Goal: Task Accomplishment & Management: Manage account settings

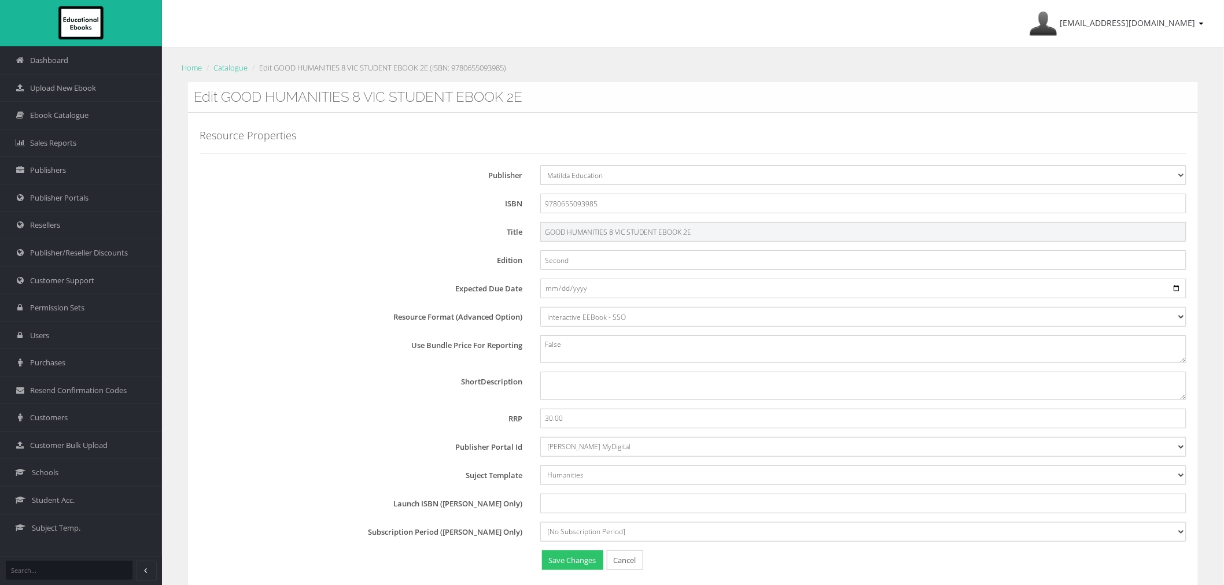
click at [545, 232] on input "GOOD HUMANITIES 8 VIC STUDENT EBOOK 2E" at bounding box center [863, 232] width 646 height 20
type input "MATILDA GOOD HUMANITIES 8 VIC STUDENT EBOOK 2E"
click at [573, 564] on button "Save Changes" at bounding box center [572, 561] width 61 height 20
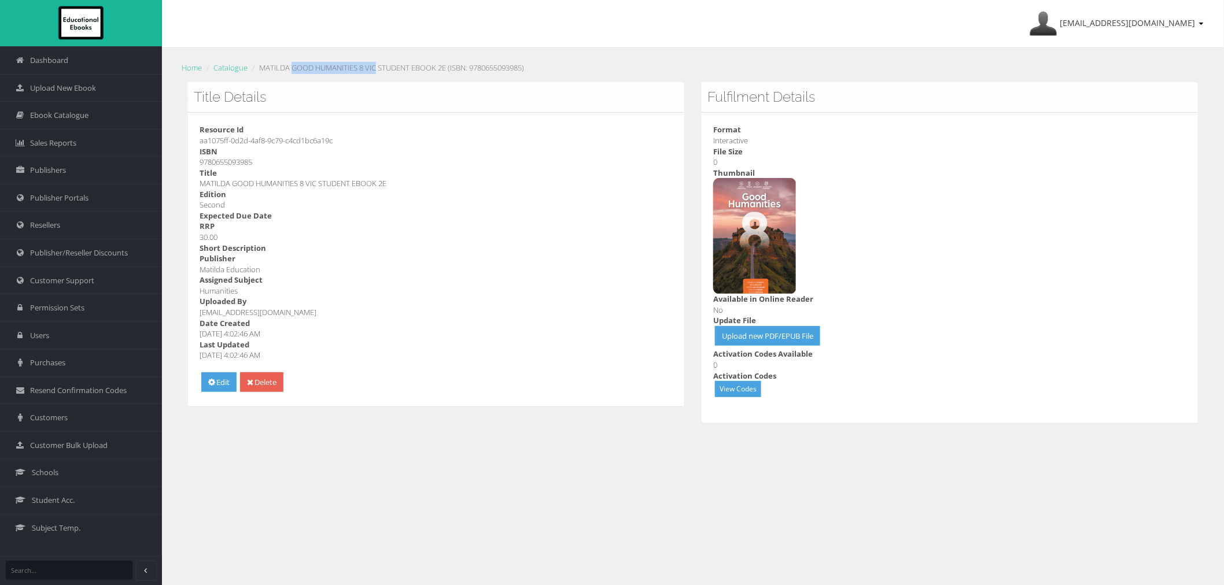
drag, startPoint x: 294, startPoint y: 68, endPoint x: 377, endPoint y: 68, distance: 83.3
click at [377, 68] on li "MATILDA GOOD HUMANITIES 8 VIC STUDENT EBOOK 2E (ISBN: 9780655093985)" at bounding box center [386, 68] width 275 height 12
copy li "GOOD HUMANITIES 8 [GEOGRAPHIC_DATA]"
click at [229, 67] on link "Catalogue" at bounding box center [230, 67] width 34 height 10
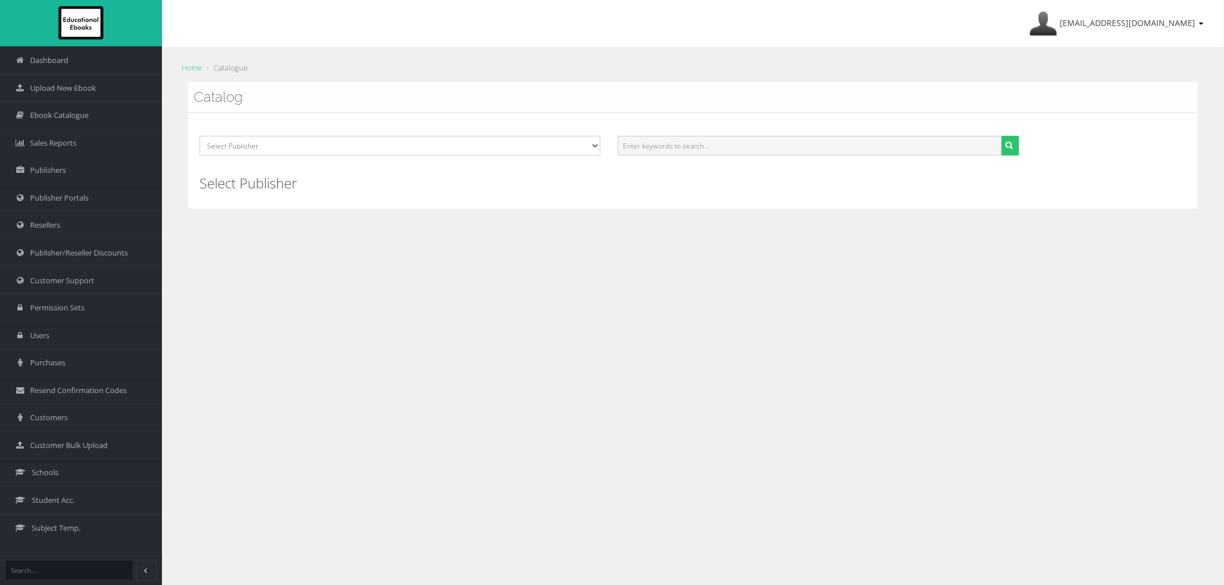
click at [752, 149] on input "text" at bounding box center [809, 146] width 383 height 20
paste input "GOOD HUMANITIES 8 [GEOGRAPHIC_DATA]"
type input "GOOD HUMANITIES 8 [GEOGRAPHIC_DATA]"
click at [1001, 136] on button "submit" at bounding box center [1010, 146] width 18 height 20
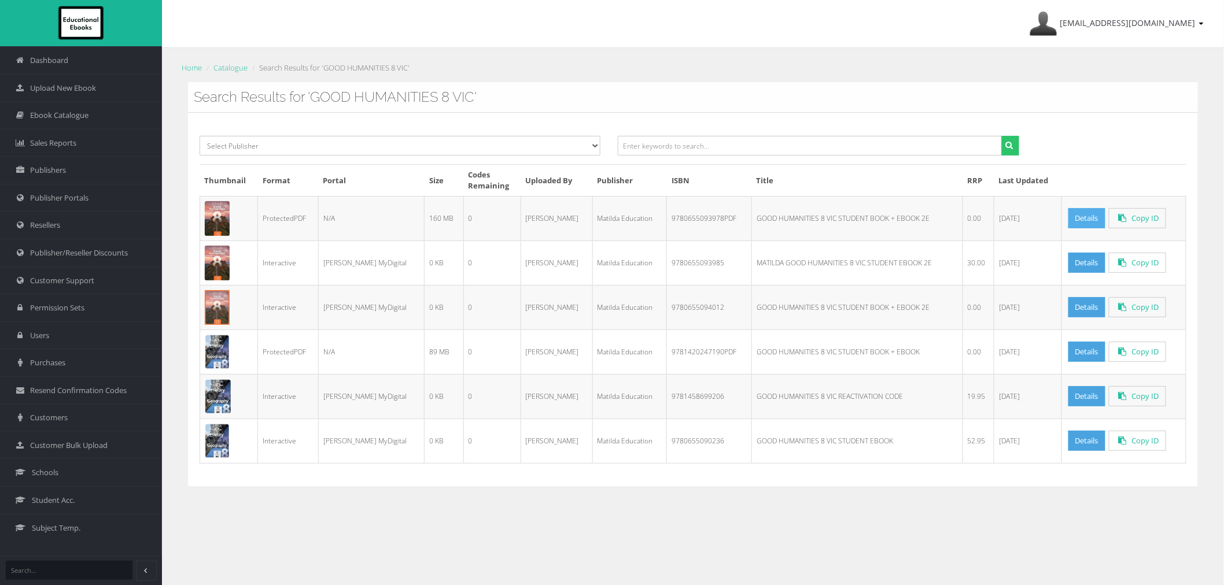
click at [1085, 220] on link "Details" at bounding box center [1086, 218] width 37 height 20
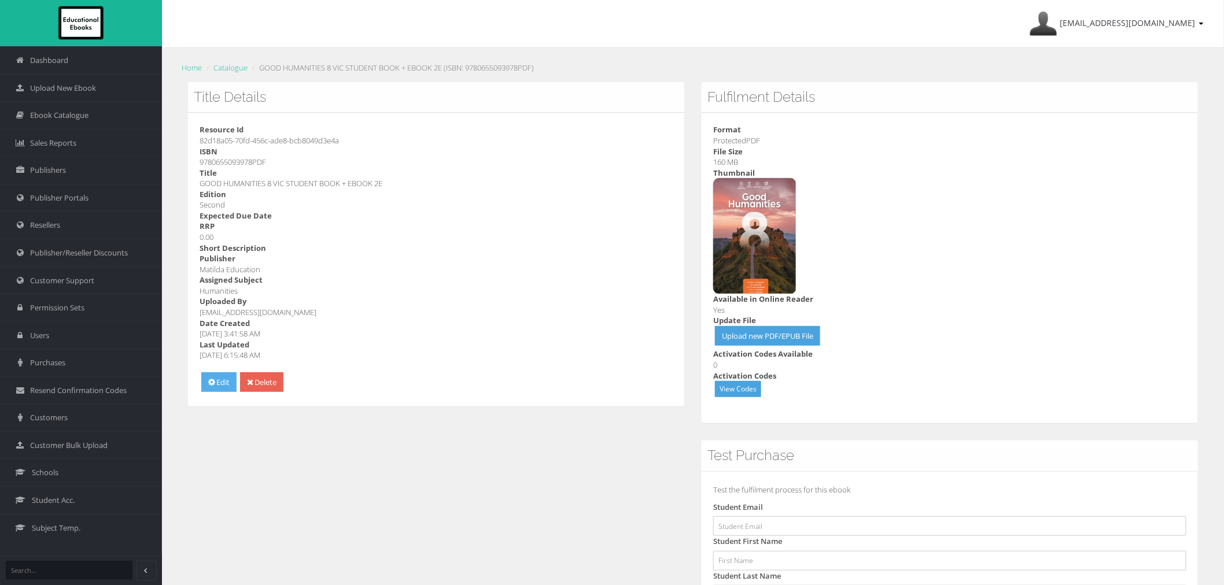
click at [223, 378] on link "Edit" at bounding box center [218, 382] width 35 height 20
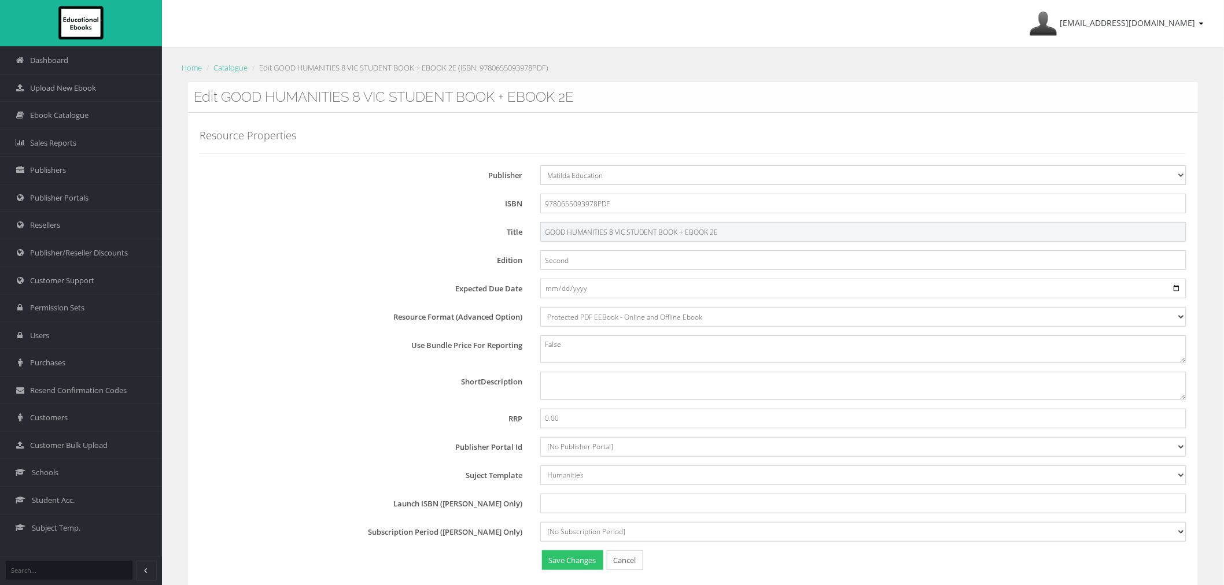
click at [544, 238] on input "GOOD HUMANITIES 8 VIC STUDENT BOOK + EBOOK 2E" at bounding box center [863, 232] width 646 height 20
type input "MATILDA GOOD HUMANITIES 8 VIC STUDENT BOOK + EBOOK 2E"
click at [585, 561] on button "Save Changes" at bounding box center [572, 561] width 61 height 20
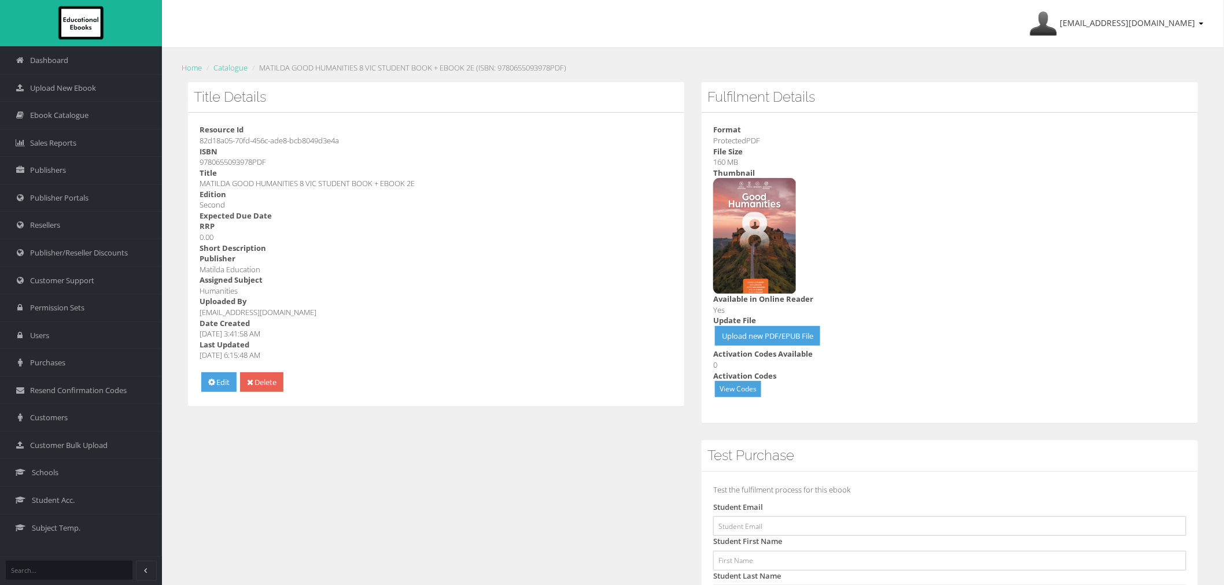
click at [243, 165] on dd "9780655093978PDF" at bounding box center [436, 162] width 473 height 11
copy dd "9780655093978PDF"
click at [215, 71] on link "Catalogue" at bounding box center [230, 67] width 34 height 10
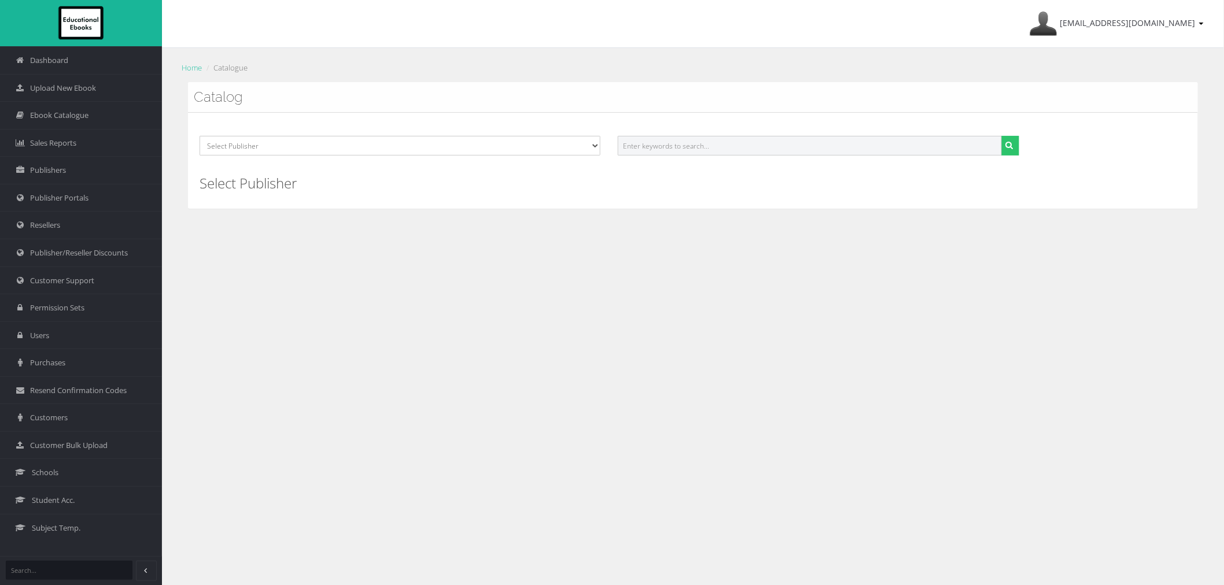
click at [690, 142] on input "text" at bounding box center [809, 146] width 383 height 20
paste input "MATILDA GOOD HUMANITIES 9 VIC STUDENT BOOK + EBOOK 2E"
drag, startPoint x: 642, startPoint y: 146, endPoint x: 562, endPoint y: 146, distance: 79.8
click at [563, 146] on div "Select Publisher Resources for English Academic Learning (REAL) ATAR Notes Smar…" at bounding box center [693, 150] width 1004 height 28
drag, startPoint x: 704, startPoint y: 143, endPoint x: 1037, endPoint y: 145, distance: 332.5
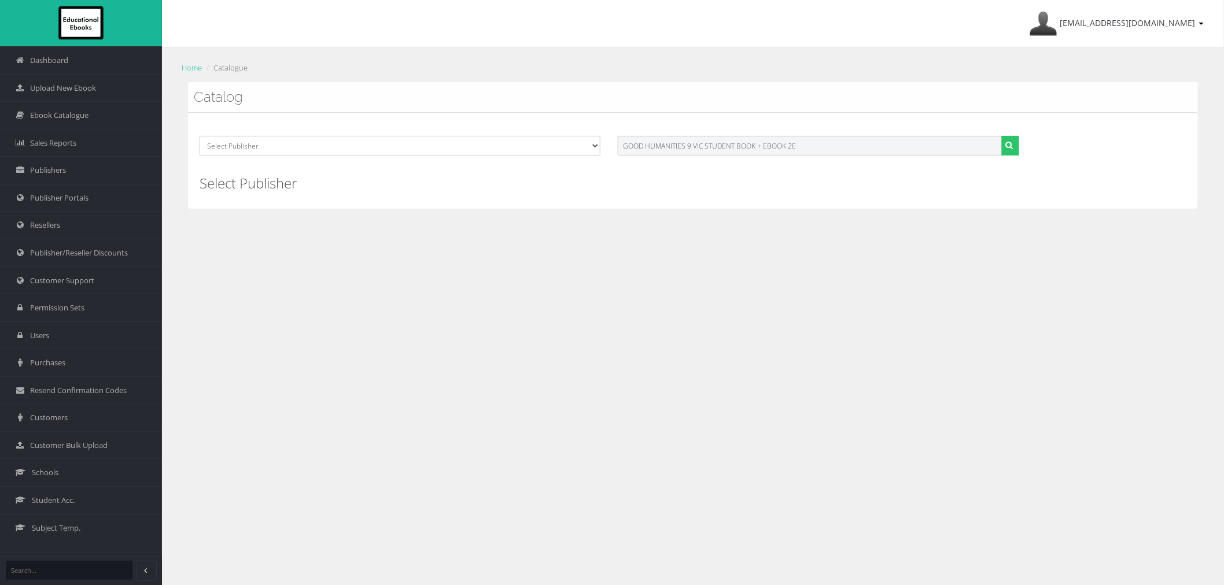
click at [1031, 145] on div "Select Publisher Resources for English Academic Learning (REAL) ATAR Notes Smar…" at bounding box center [693, 150] width 1004 height 28
type input "GOOD HUMANITIES 9 VIC"
click at [1001, 136] on button "submit" at bounding box center [1010, 146] width 18 height 20
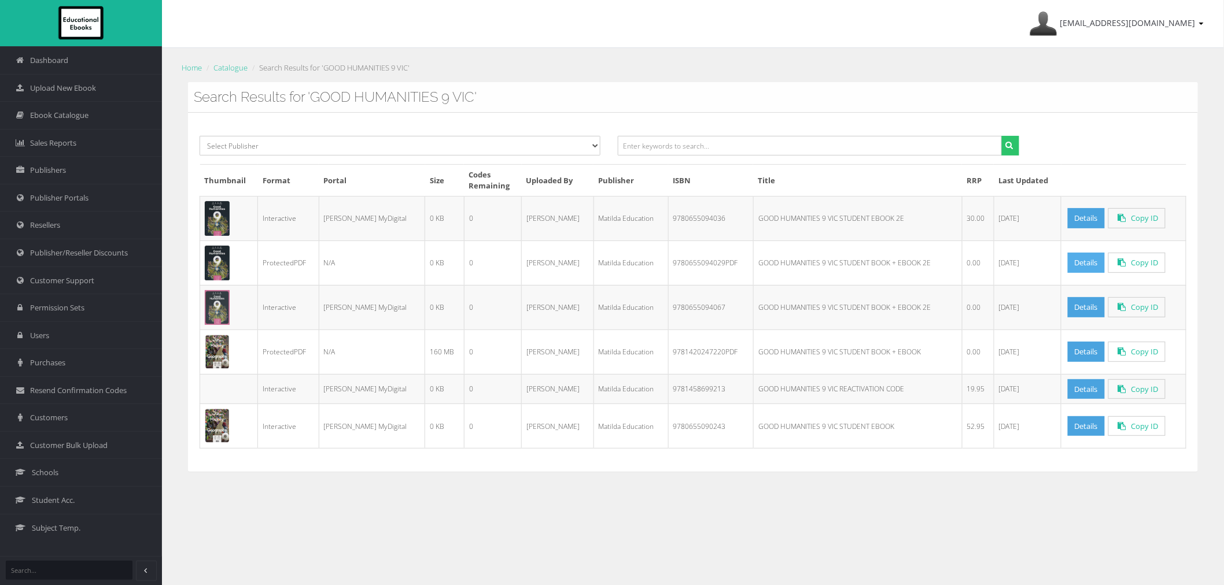
click at [1070, 260] on link "Details" at bounding box center [1086, 263] width 37 height 20
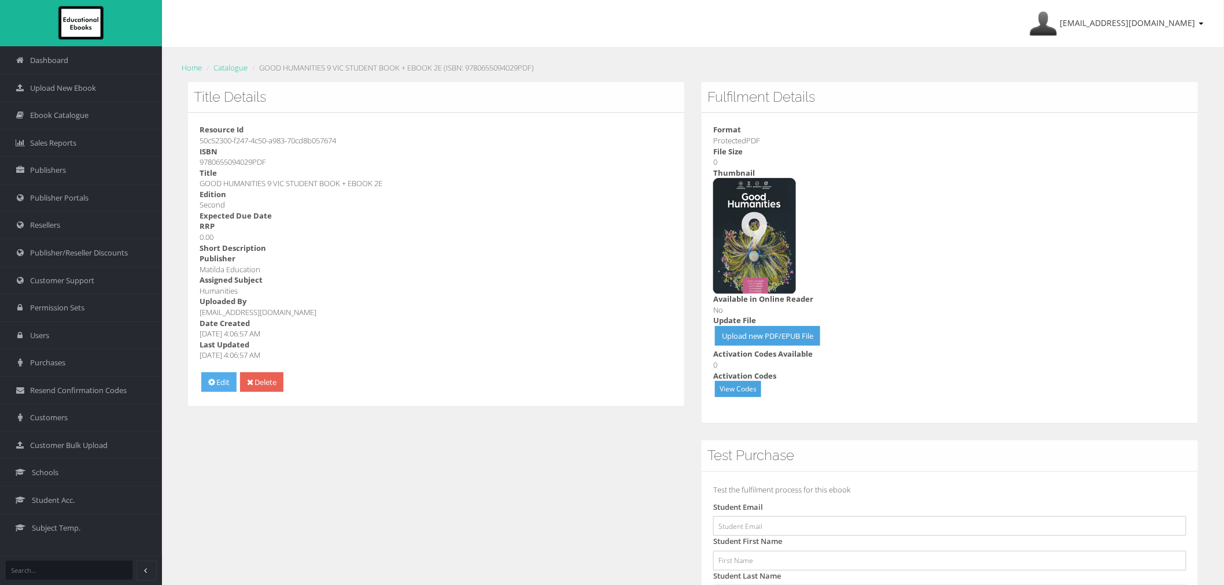
click at [211, 381] on icon at bounding box center [211, 382] width 7 height 8
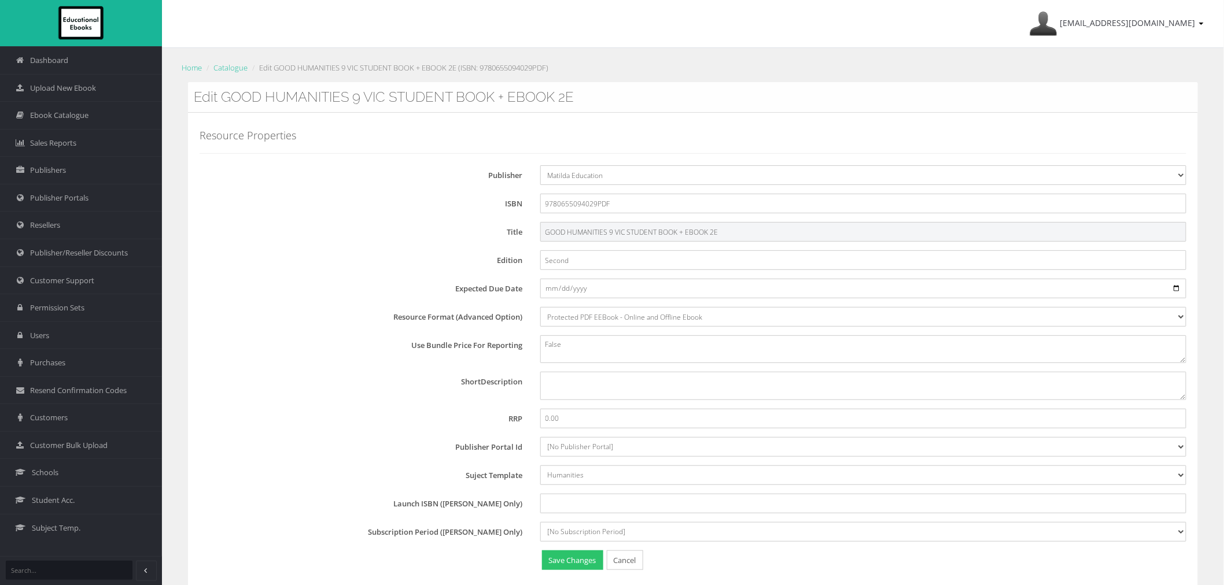
click at [544, 235] on input "GOOD HUMANITIES 9 VIC STUDENT BOOK + EBOOK 2E" at bounding box center [863, 232] width 646 height 20
type input "MATILDA GOOD HUMANITIES 9 VIC STUDENT BOOK + EBOOK 2E"
click at [556, 553] on button "Save Changes" at bounding box center [572, 561] width 61 height 20
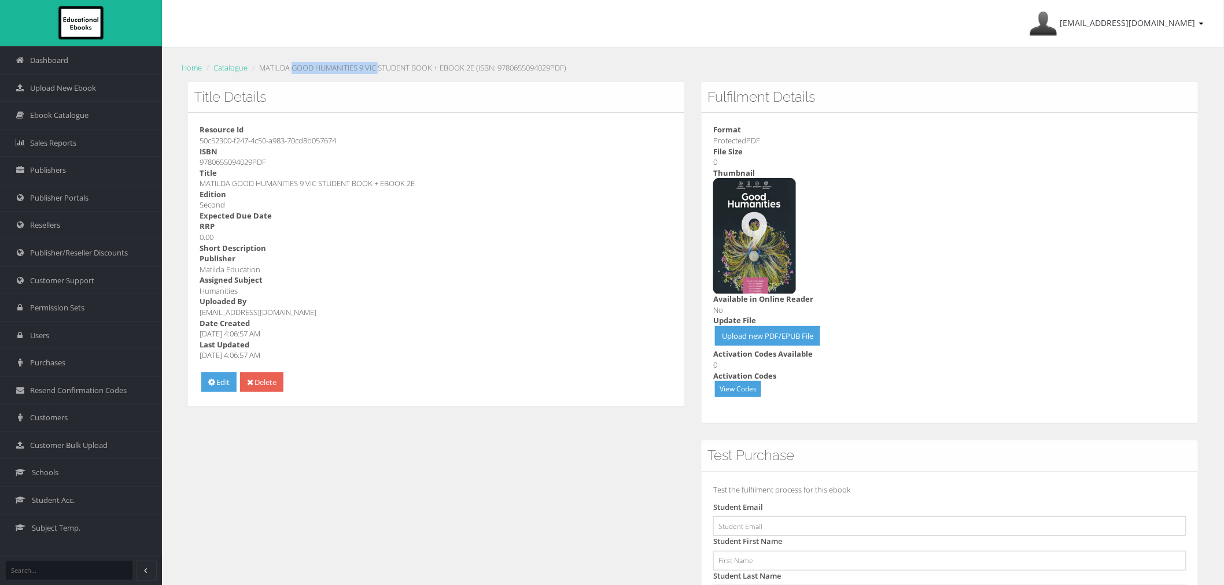
drag, startPoint x: 295, startPoint y: 66, endPoint x: 381, endPoint y: 68, distance: 85.6
click at [381, 68] on li "MATILDA GOOD HUMANITIES 9 VIC STUDENT BOOK + EBOOK 2E (ISBN: 9780655094029PDF)" at bounding box center [407, 68] width 317 height 12
copy li "GOOD HUMANITIES 9 VIC"
click at [227, 69] on link "Catalogue" at bounding box center [230, 67] width 34 height 10
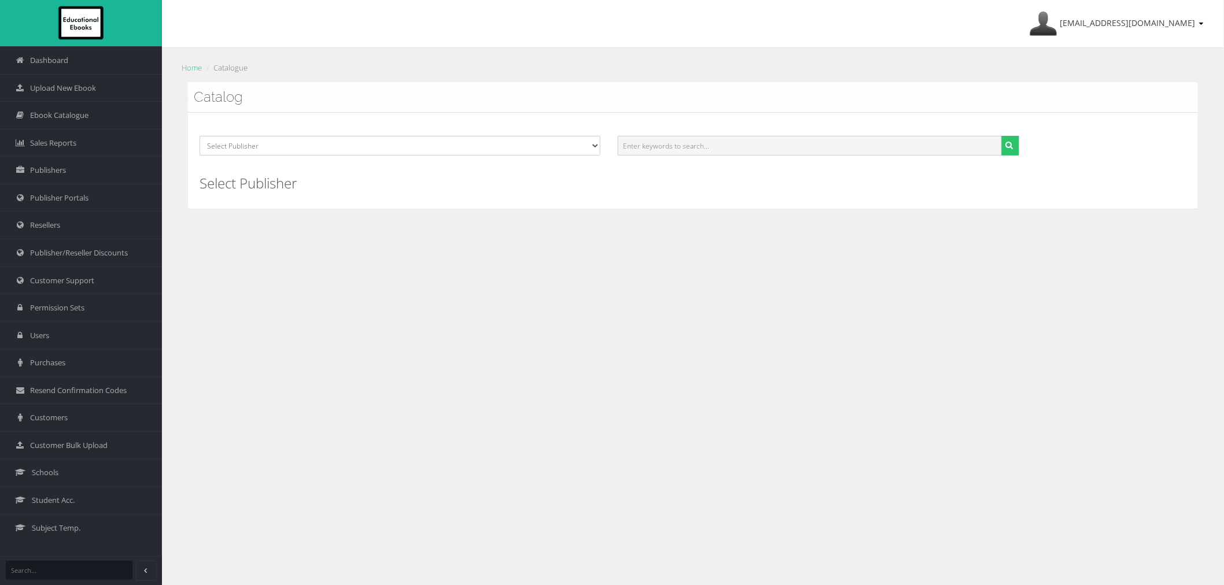
click at [798, 146] on input "text" at bounding box center [809, 146] width 383 height 20
paste input "GOOD HUMANITIES 9 VIC"
type input "GOOD HUMANITIES 9 VIC"
click at [1001, 136] on button "submit" at bounding box center [1010, 146] width 18 height 20
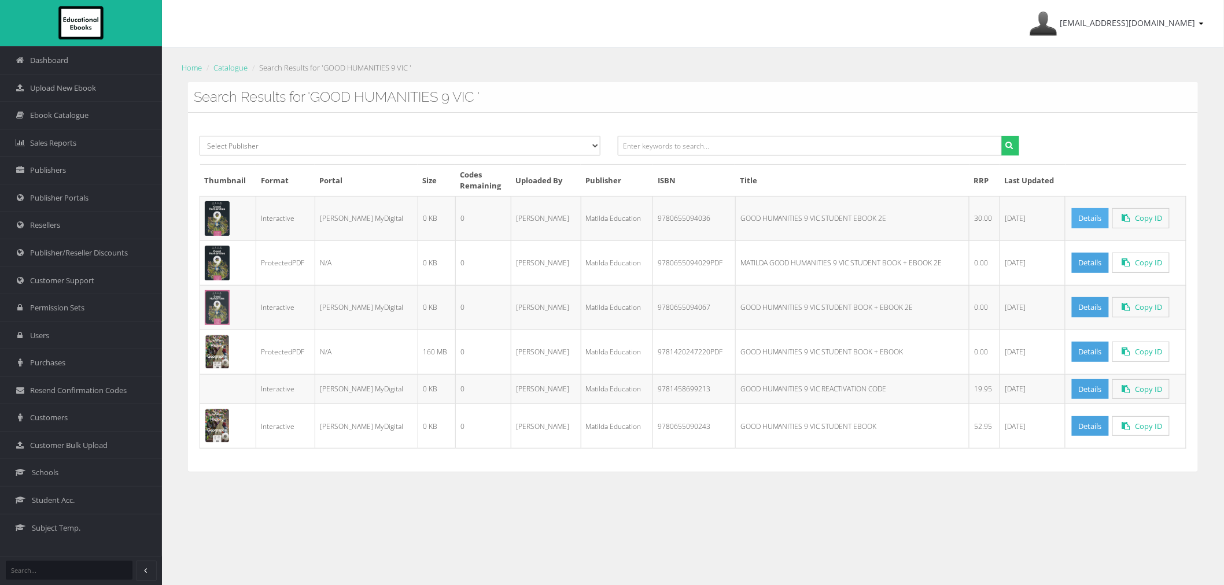
click at [1072, 218] on link "Details" at bounding box center [1090, 218] width 37 height 20
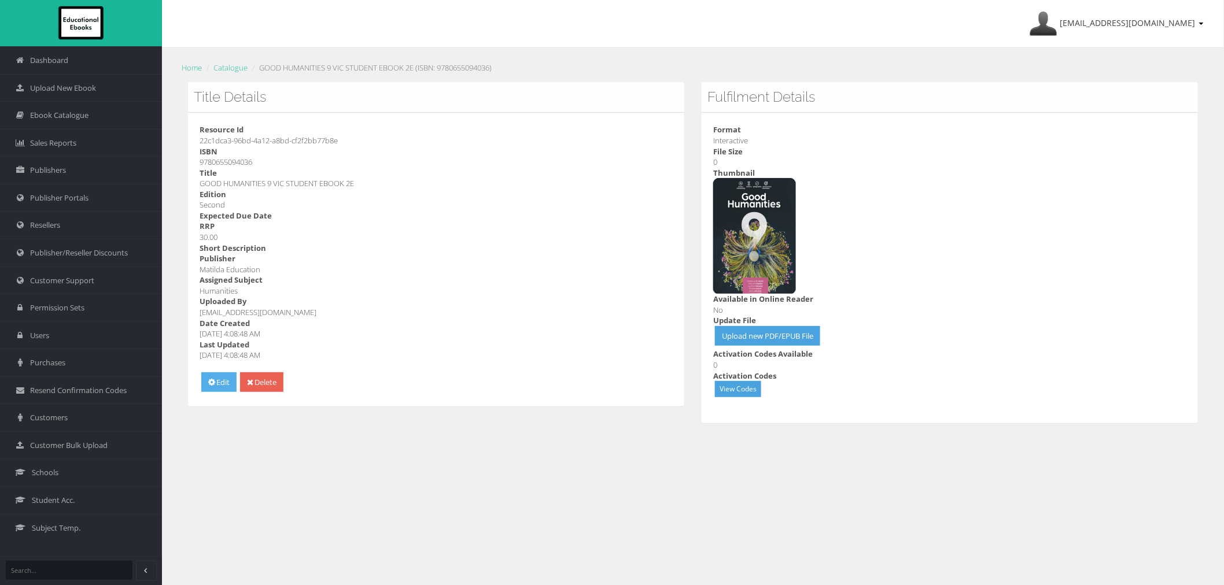
click at [227, 385] on link "Edit" at bounding box center [218, 382] width 35 height 20
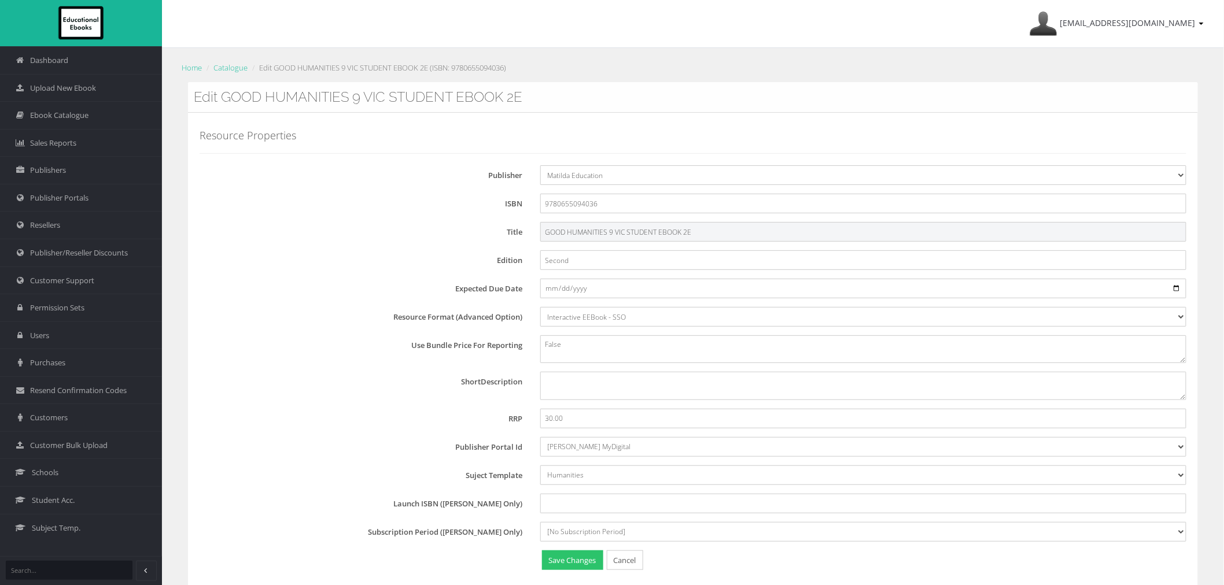
click at [542, 232] on input "GOOD HUMANITIES 9 VIC STUDENT EBOOK 2E" at bounding box center [863, 232] width 646 height 20
type input "MATILDA GOOD HUMANITIES 9 VIC STUDENT EBOOK 2E"
click at [573, 559] on button "Save Changes" at bounding box center [572, 561] width 61 height 20
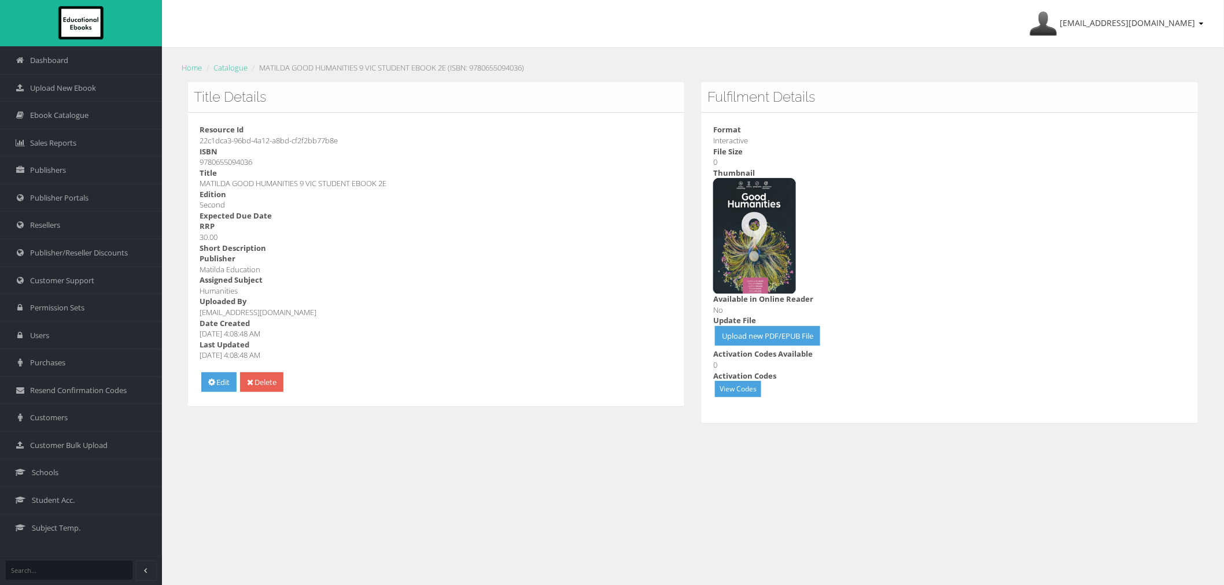
click at [230, 74] on ol "Home Catalogue MATILDA GOOD HUMANITIES 9 VIC STUDENT EBOOK 2E (ISBN: 9780655094…" at bounding box center [692, 68] width 1027 height 17
click at [239, 68] on link "Catalogue" at bounding box center [230, 67] width 34 height 10
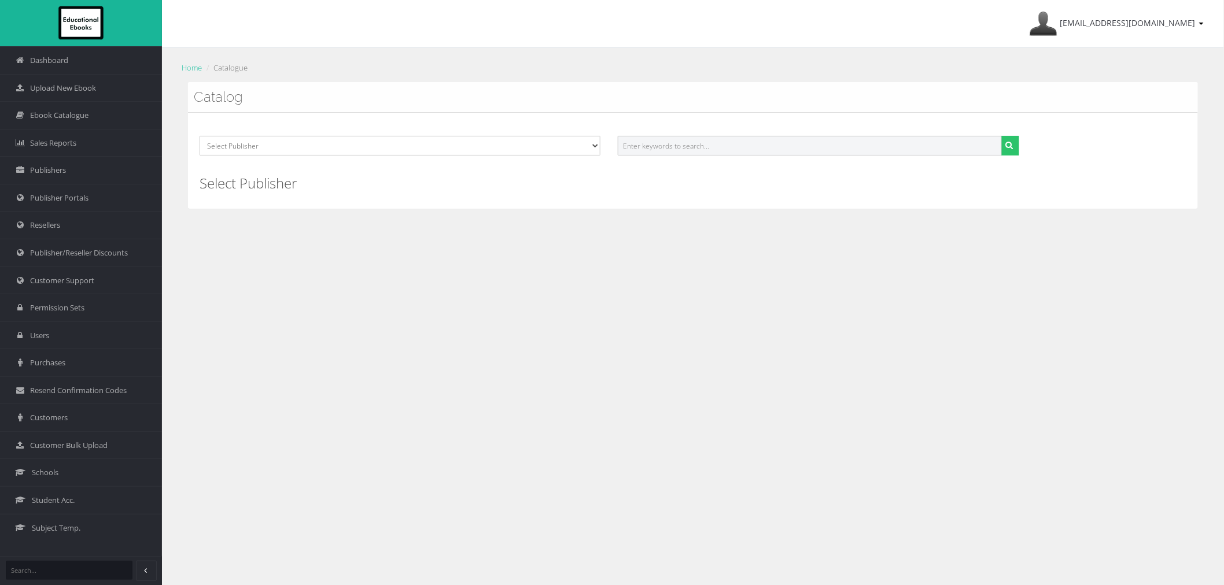
click at [726, 150] on input "text" at bounding box center [809, 146] width 383 height 20
paste input "GOOD HUMANITIES 9 VIC"
type input "GOOD HUMANITIES 9 VIC"
click at [1001, 136] on button "submit" at bounding box center [1010, 146] width 18 height 20
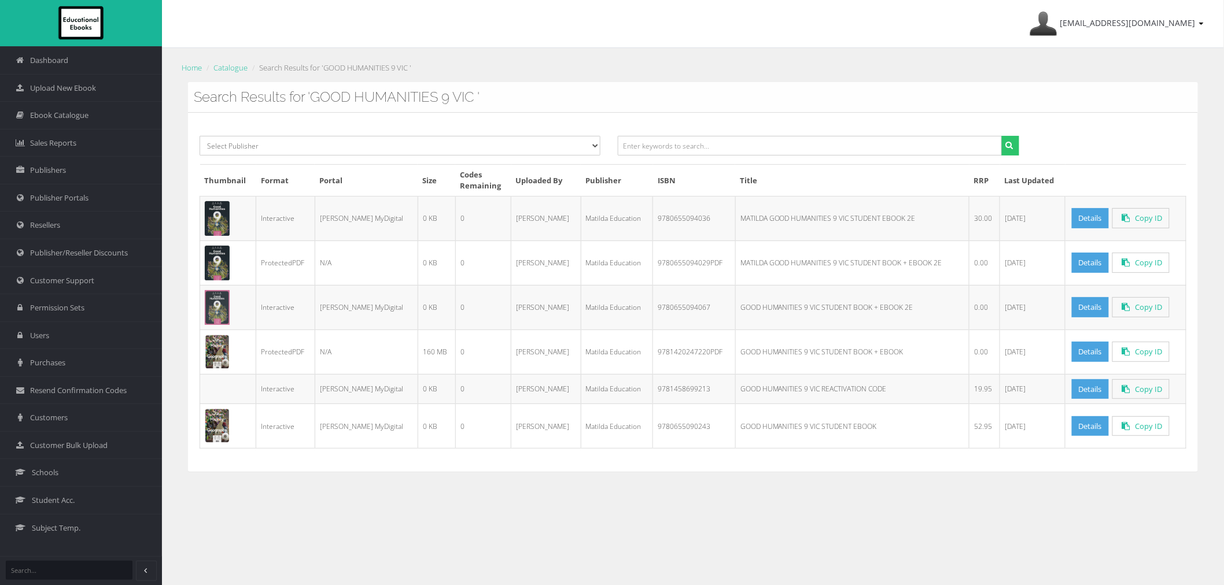
click at [660, 267] on td "9780655094029PDF" at bounding box center [694, 263] width 83 height 45
copy td "9780655094029PDF"
click at [693, 146] on input "text" at bounding box center [809, 146] width 383 height 20
paste input "MATILDA GOOD SCIENCE 10 VIC STUDENT BOOK + EBOOK 2E"
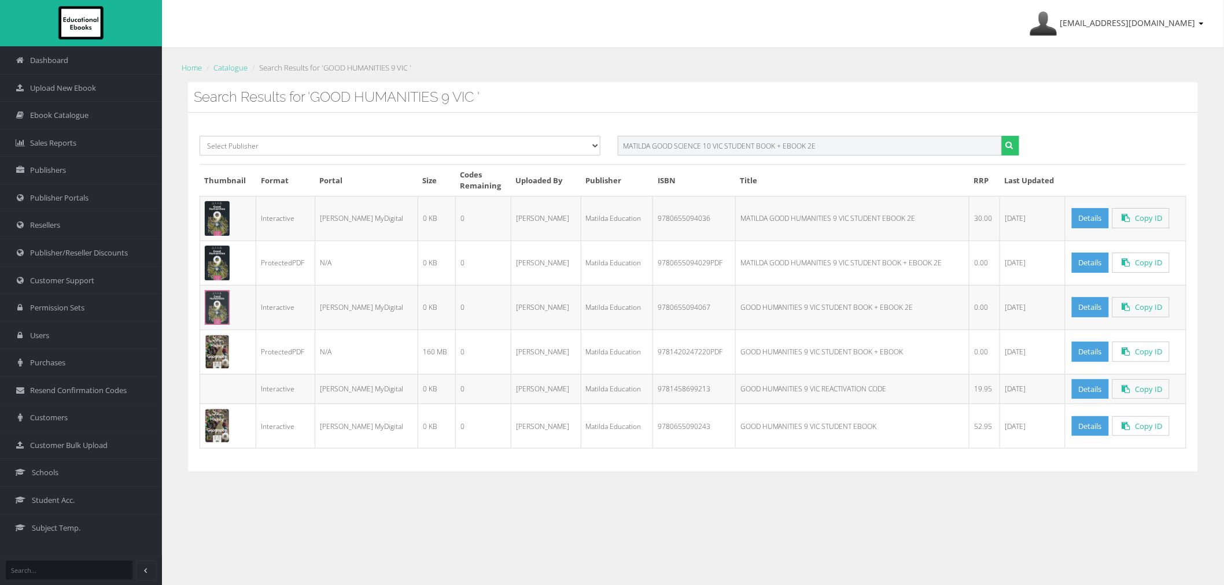
drag, startPoint x: 725, startPoint y: 146, endPoint x: 1192, endPoint y: 147, distance: 467.3
click at [1176, 147] on div "Select Publisher Resources for English Academic Learning (REAL) ATAR Notes Smar…" at bounding box center [693, 150] width 1004 height 28
type input "MATILDA GOOD SCIENCE 10 VIC"
click at [1001, 136] on button "submit" at bounding box center [1010, 146] width 18 height 20
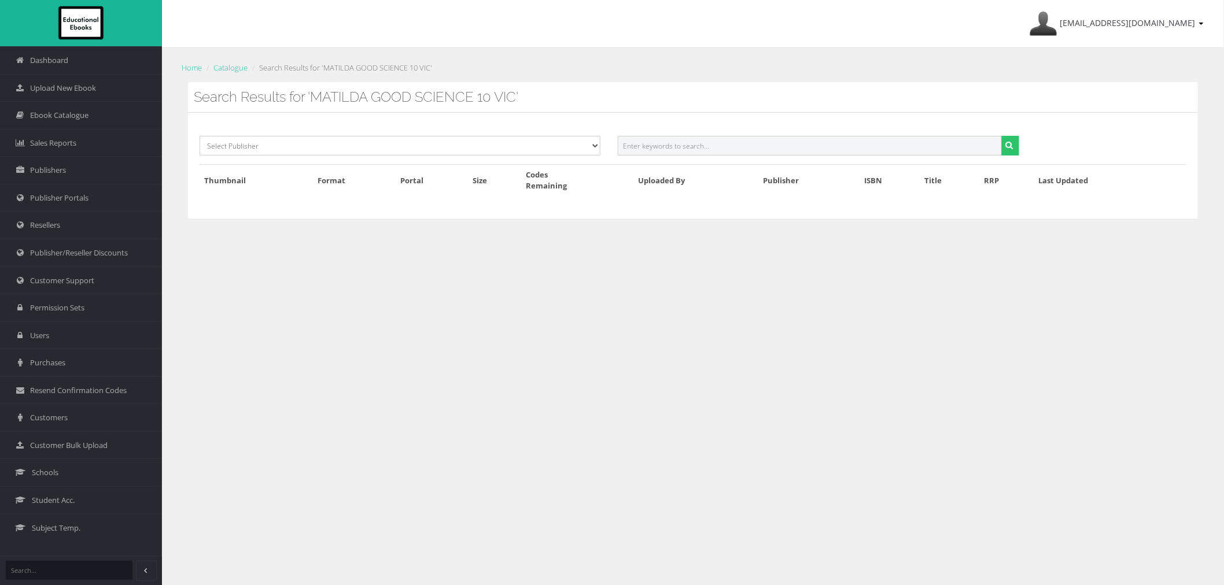
click at [644, 150] on input "text" at bounding box center [809, 146] width 383 height 20
paste input "MATILDA GOOD SCIENCE 10 VIC STUDENT BOOK + EBOOK 2E"
drag, startPoint x: 656, startPoint y: 146, endPoint x: 560, endPoint y: 145, distance: 96.0
click at [560, 145] on div "Select Publisher Resources for English Academic Learning (REAL) ATAR Notes Smar…" at bounding box center [693, 150] width 1004 height 28
drag, startPoint x: 694, startPoint y: 147, endPoint x: 989, endPoint y: 154, distance: 295.6
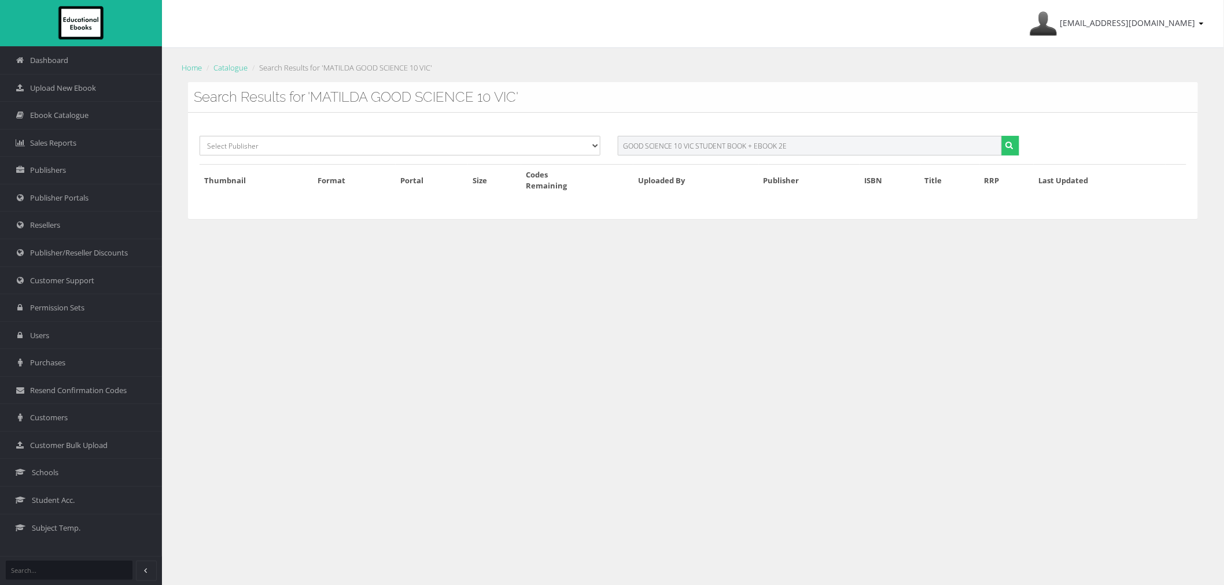
click at [985, 153] on input "GOOD SCIENCE 10 VIC STUDENT BOOK + EBOOK 2E" at bounding box center [809, 146] width 383 height 20
type input "GOOD SCIENCE 10 VIC"
click at [1001, 136] on button "submit" at bounding box center [1010, 146] width 18 height 20
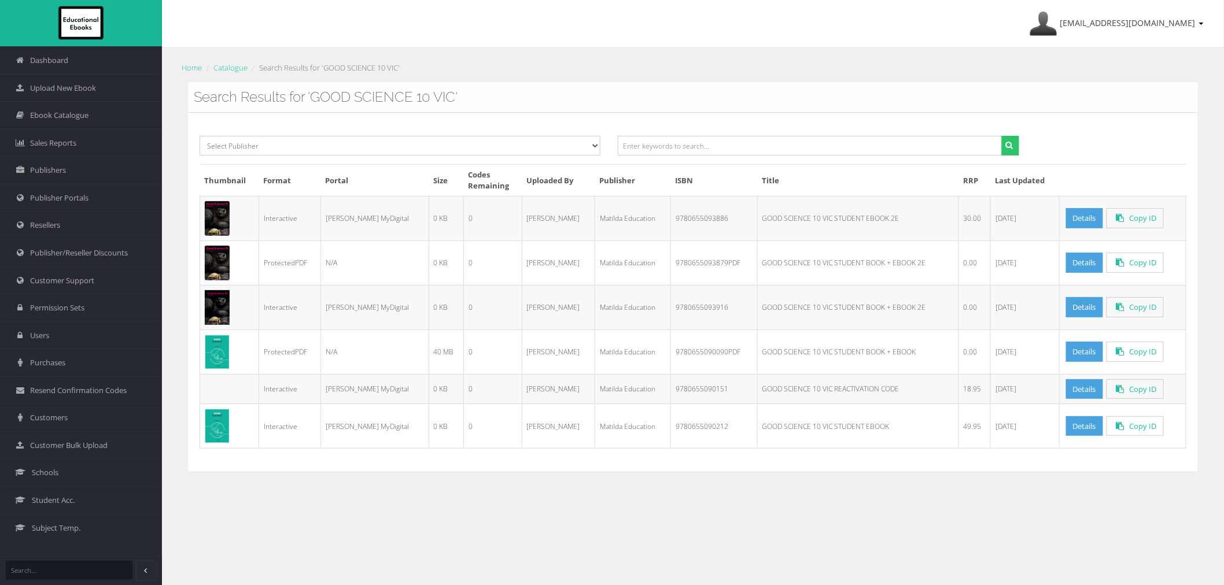
click at [684, 304] on td "9780655093916" at bounding box center [714, 307] width 87 height 45
drag, startPoint x: 322, startPoint y: 310, endPoint x: 418, endPoint y: 309, distance: 96.6
click at [418, 309] on tr "Interactive Matilda MyDigital 0 KB 0 Ayesha Desai Matilda Education 97806550939…" at bounding box center [693, 307] width 986 height 45
drag, startPoint x: 643, startPoint y: 305, endPoint x: 714, endPoint y: 305, distance: 71.1
click at [714, 305] on tr "Interactive Matilda MyDigital 0 KB 0 Ayesha Desai Matilda Education 97806550939…" at bounding box center [693, 307] width 986 height 45
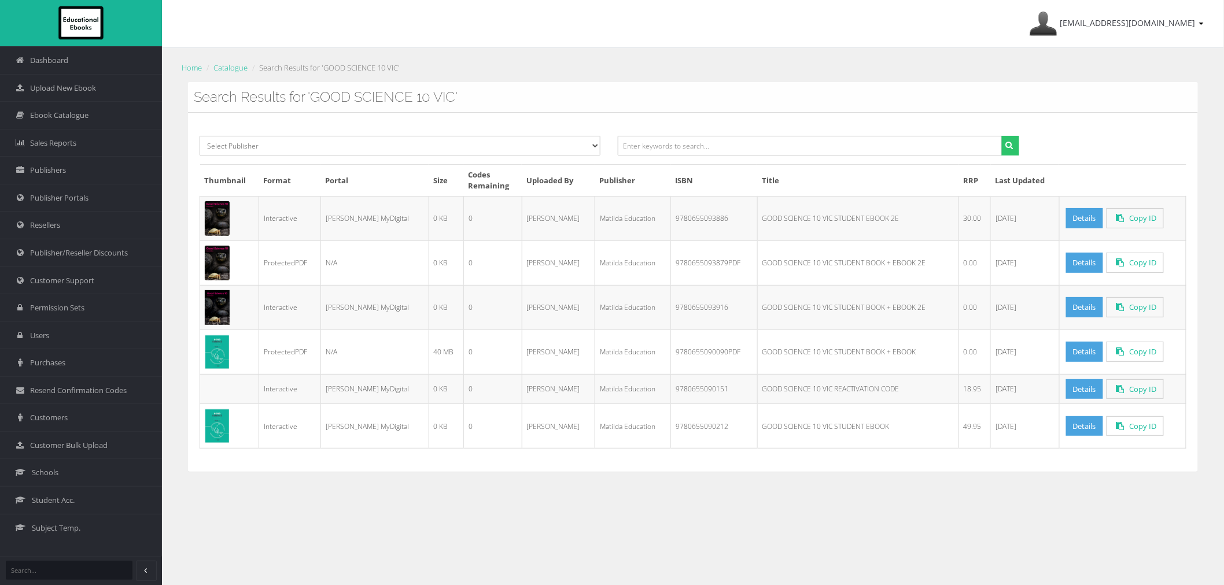
drag, startPoint x: 656, startPoint y: 220, endPoint x: 714, endPoint y: 220, distance: 57.8
click at [714, 220] on td "9780655093886" at bounding box center [714, 218] width 87 height 45
click at [700, 299] on td "9780655093916" at bounding box center [714, 307] width 87 height 45
click at [757, 416] on td "GOOD SCIENCE 10 VIC STUDENT EBOOK" at bounding box center [857, 426] width 201 height 45
click at [766, 316] on td "GOOD SCIENCE 10 VIC STUDENT BOOK + EBOOK 2E" at bounding box center [857, 307] width 201 height 45
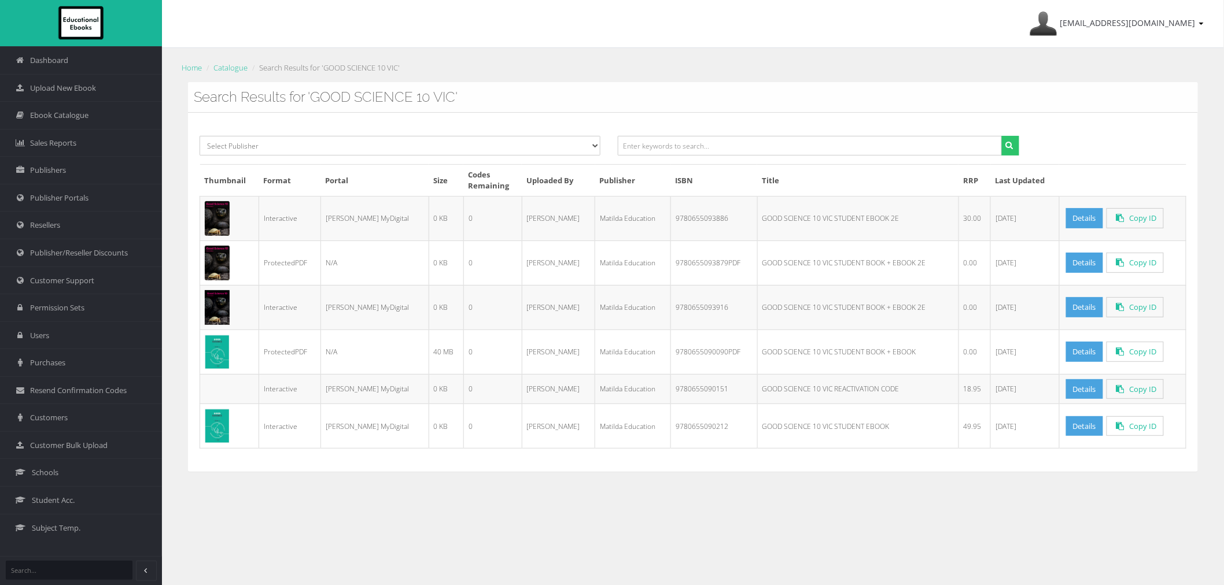
click at [671, 223] on td "9780655093886" at bounding box center [714, 218] width 87 height 45
copy td "9780655093886"
click at [679, 310] on td "9780655093916" at bounding box center [714, 307] width 87 height 45
click at [789, 365] on td "GOOD SCIENCE 10 VIC STUDENT BOOK + EBOOK" at bounding box center [857, 352] width 201 height 45
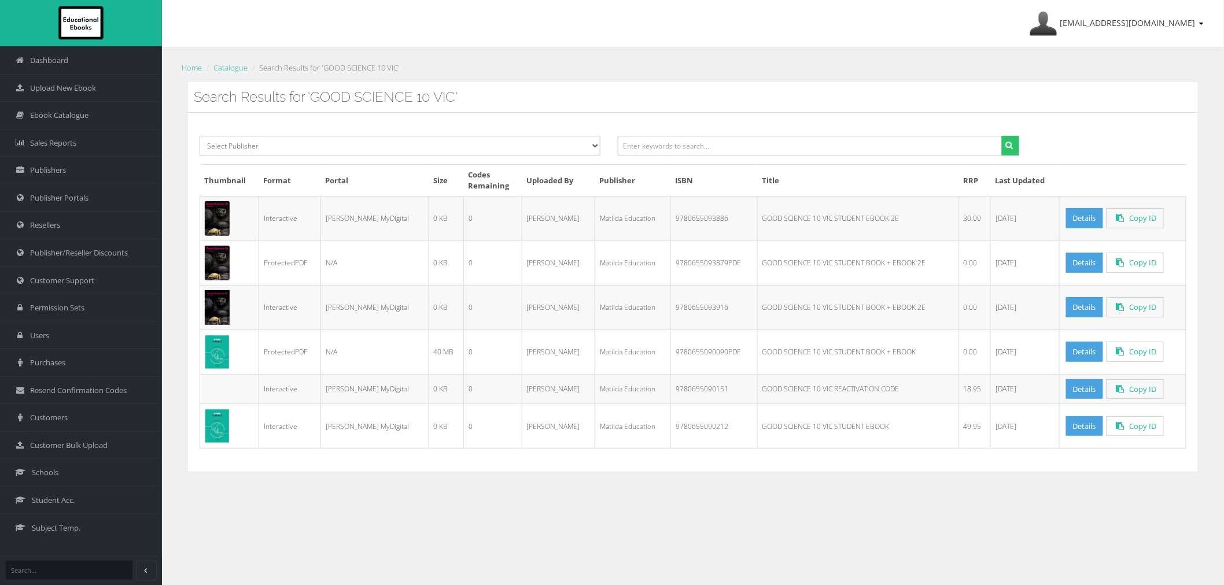
drag, startPoint x: 635, startPoint y: 217, endPoint x: 863, endPoint y: 217, distance: 227.9
click at [863, 217] on tr "Interactive Matilda MyDigital 0 KB 0 Ayesha Desai Matilda Education 97806550938…" at bounding box center [693, 218] width 986 height 45
click at [1068, 223] on link "Details" at bounding box center [1084, 218] width 37 height 20
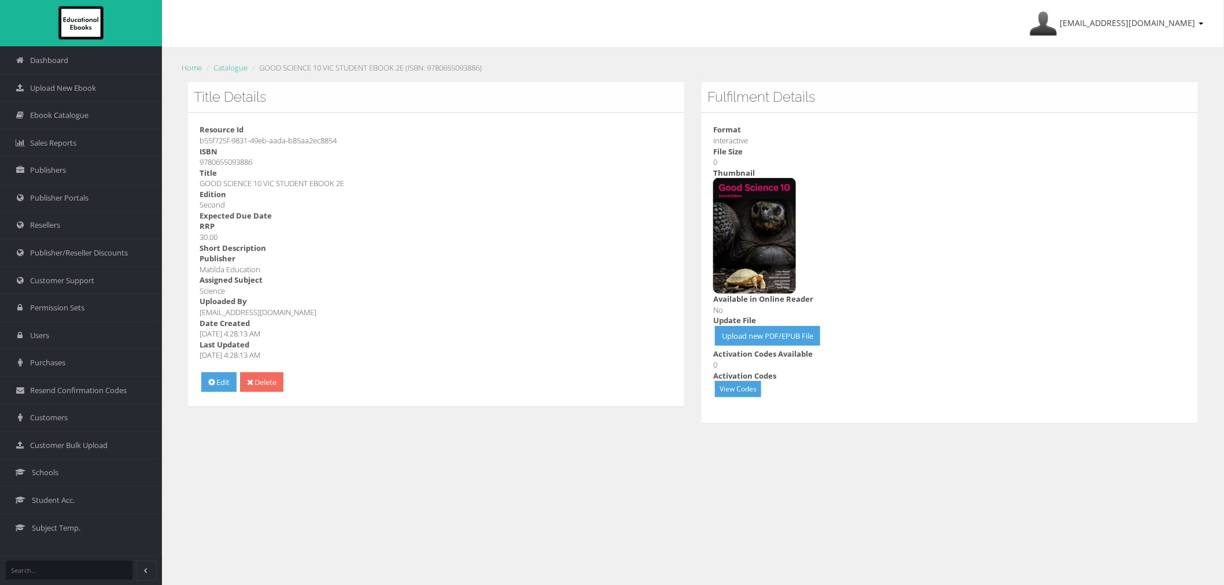
click at [283, 392] on link "Delete" at bounding box center [261, 382] width 43 height 20
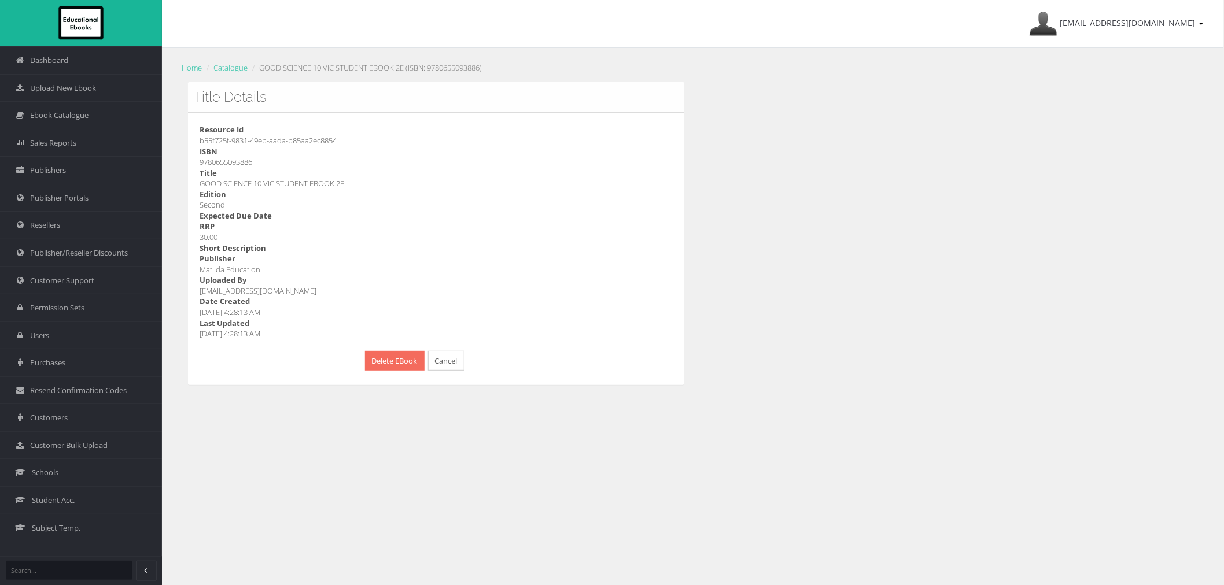
click at [385, 360] on button "Delete EBook" at bounding box center [395, 361] width 60 height 20
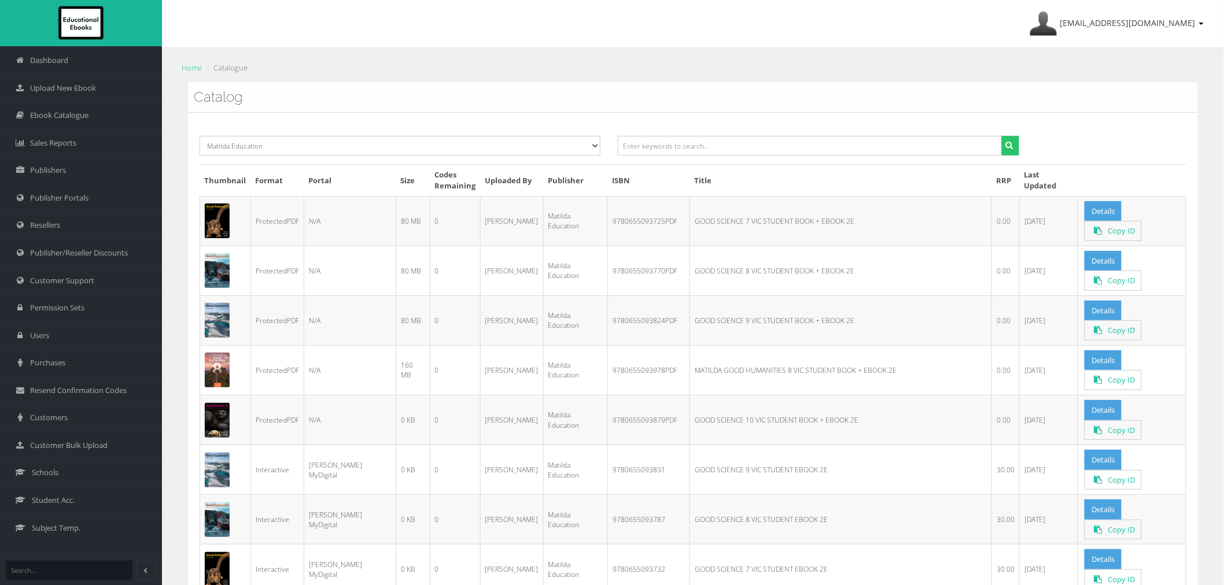
drag, startPoint x: 669, startPoint y: 395, endPoint x: 741, endPoint y: 396, distance: 72.3
click at [741, 399] on td "GOOD SCIENCE 10 VIC STUDENT BOOK + EBOOK 2E" at bounding box center [841, 421] width 302 height 50
copy td "GOOD SCIENCE 10 VIC"
click at [701, 142] on input "text" at bounding box center [809, 146] width 383 height 20
paste input "GOOD SCIENCE 10 VIC"
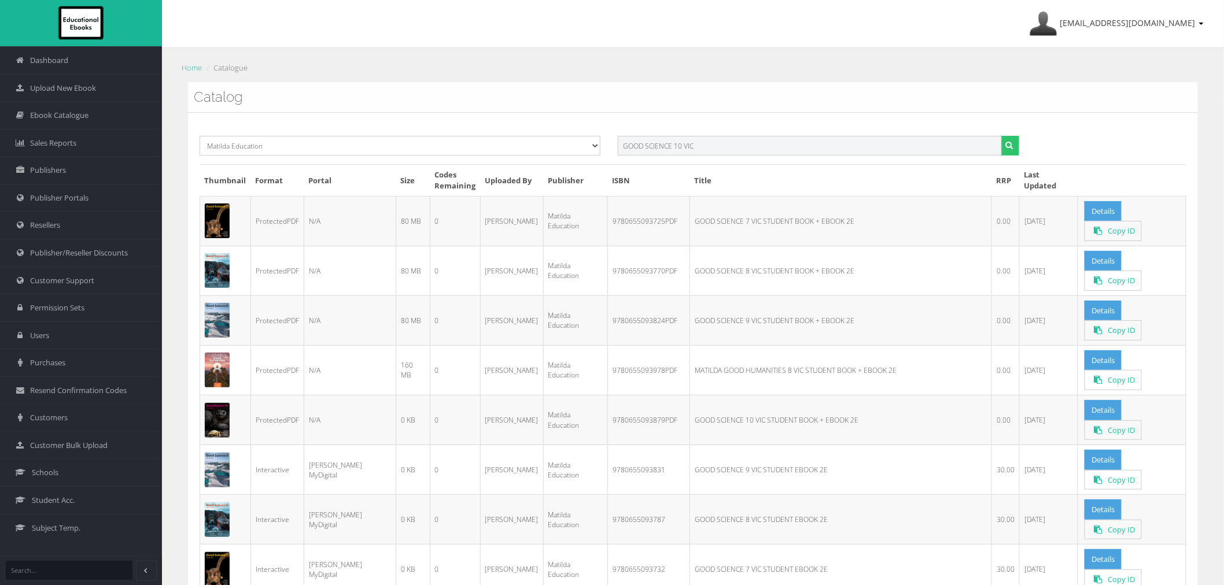
type input "GOOD SCIENCE 10 VIC"
click at [1001, 136] on button "submit" at bounding box center [1010, 146] width 18 height 20
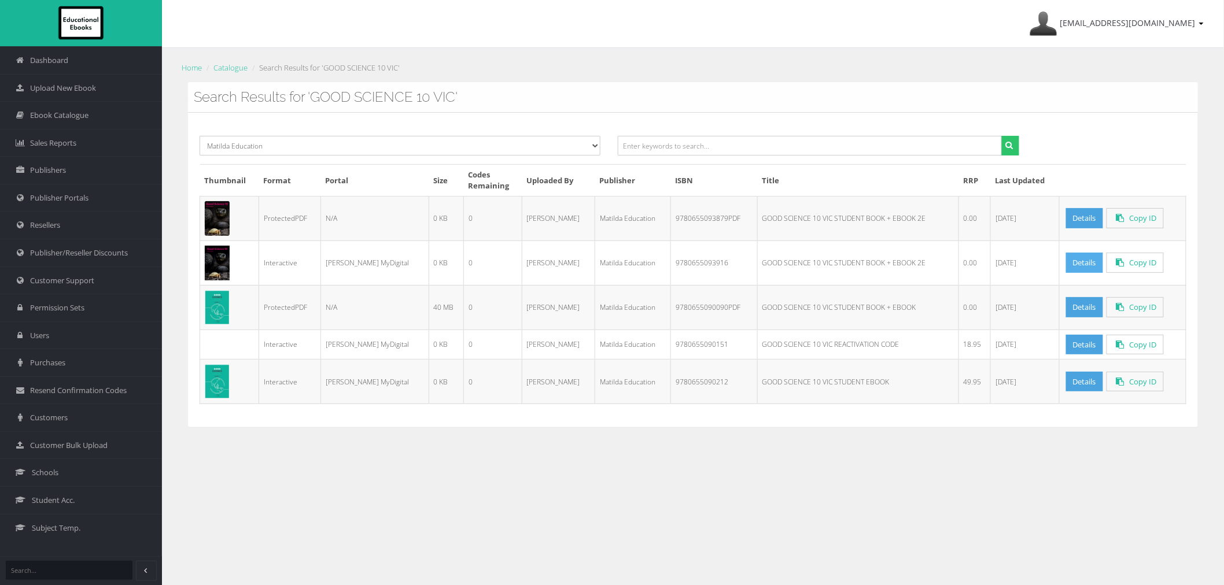
drag, startPoint x: 1079, startPoint y: 265, endPoint x: 1077, endPoint y: 253, distance: 12.4
click at [1079, 265] on link "Details" at bounding box center [1084, 263] width 37 height 20
click at [1076, 215] on link "Details" at bounding box center [1084, 218] width 37 height 20
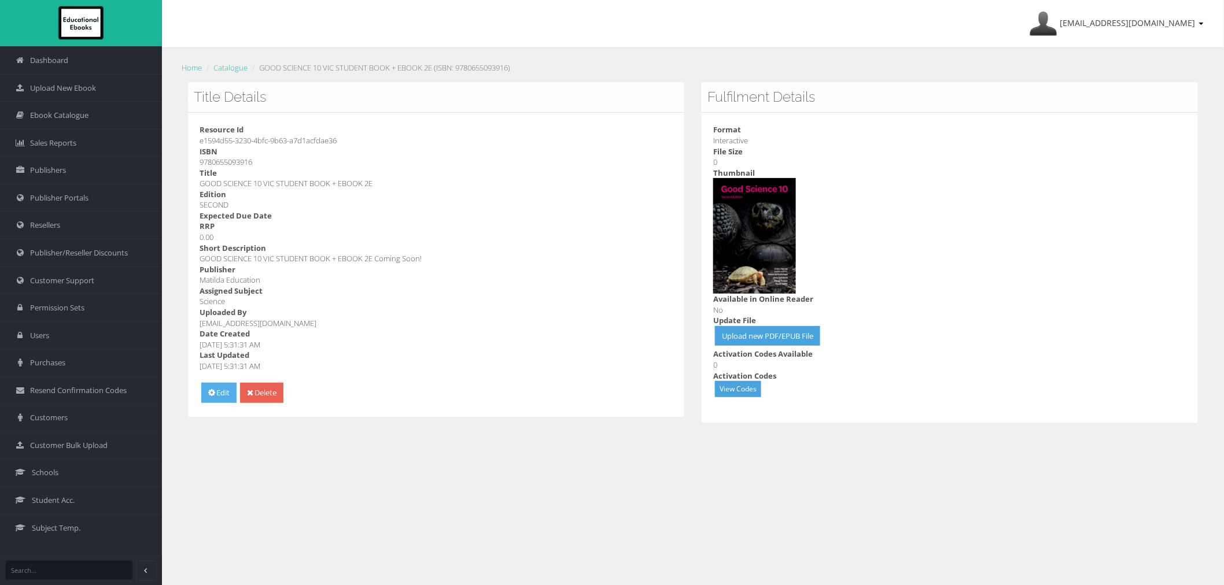
click at [228, 394] on link "Edit" at bounding box center [218, 393] width 35 height 20
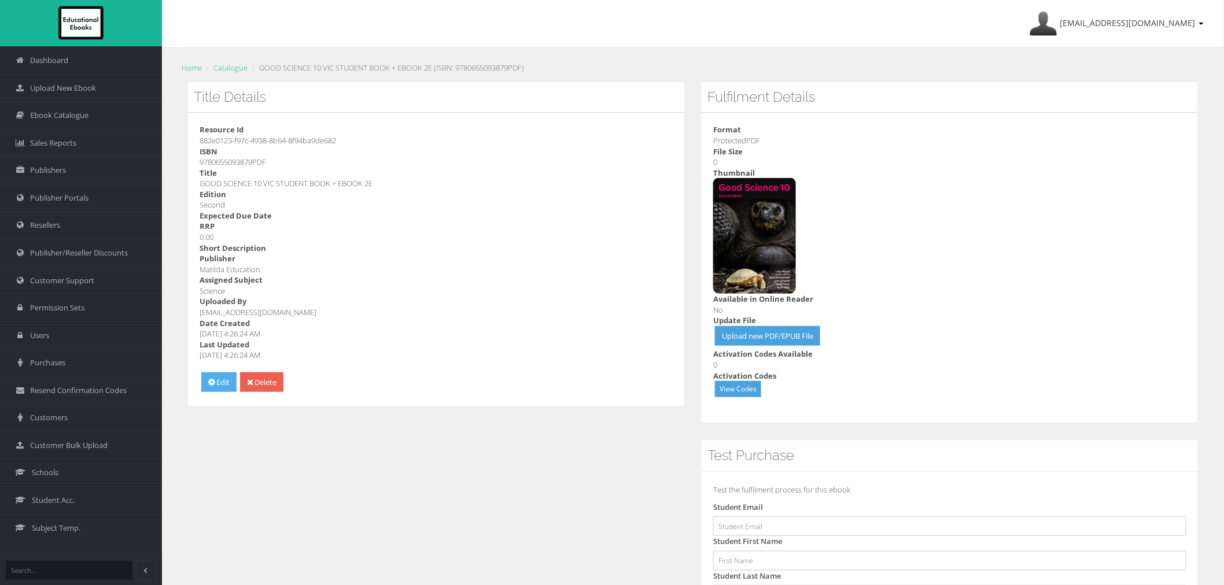
click at [206, 382] on link "Edit" at bounding box center [218, 382] width 35 height 20
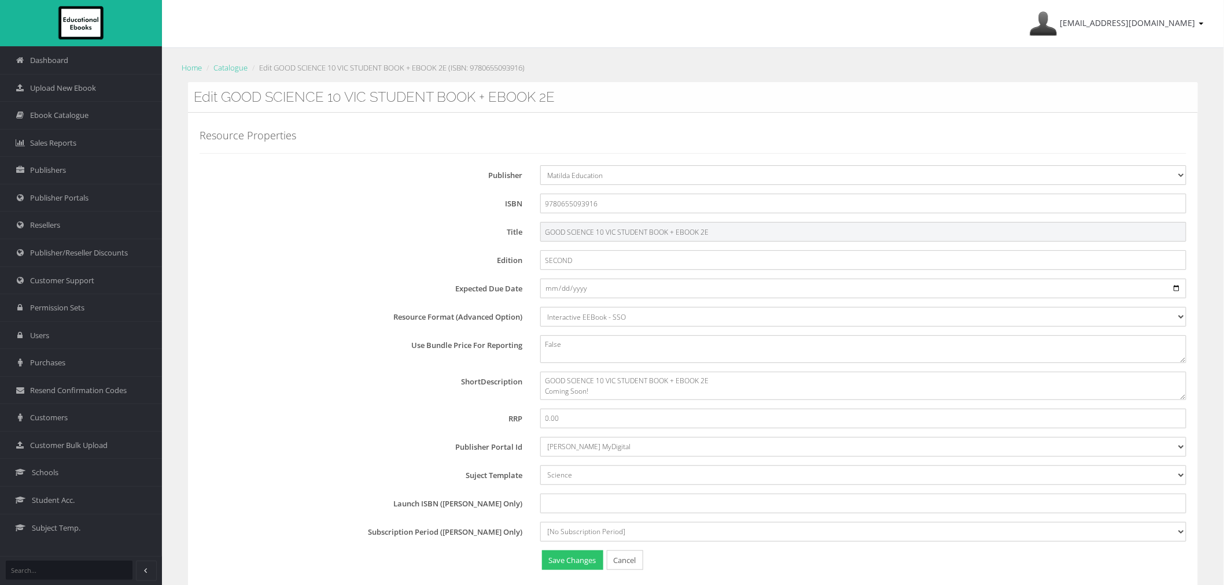
click at [542, 233] on input "GOOD SCIENCE 10 VIC STUDENT BOOK + EBOOK 2E" at bounding box center [863, 232] width 646 height 20
type input "MATILDA GOOD SCIENCE 10 VIC STUDENT BOOK + EBOOK 2E"
click at [556, 562] on button "Save Changes" at bounding box center [572, 561] width 61 height 20
click at [544, 234] on input "GOOD SCIENCE 10 VIC STUDENT BOOK + EBOOK 2E" at bounding box center [863, 232] width 646 height 20
type input "MATILDA GOOD SCIENCE 10 VIC STUDENT BOOK + EBOOK 2E"
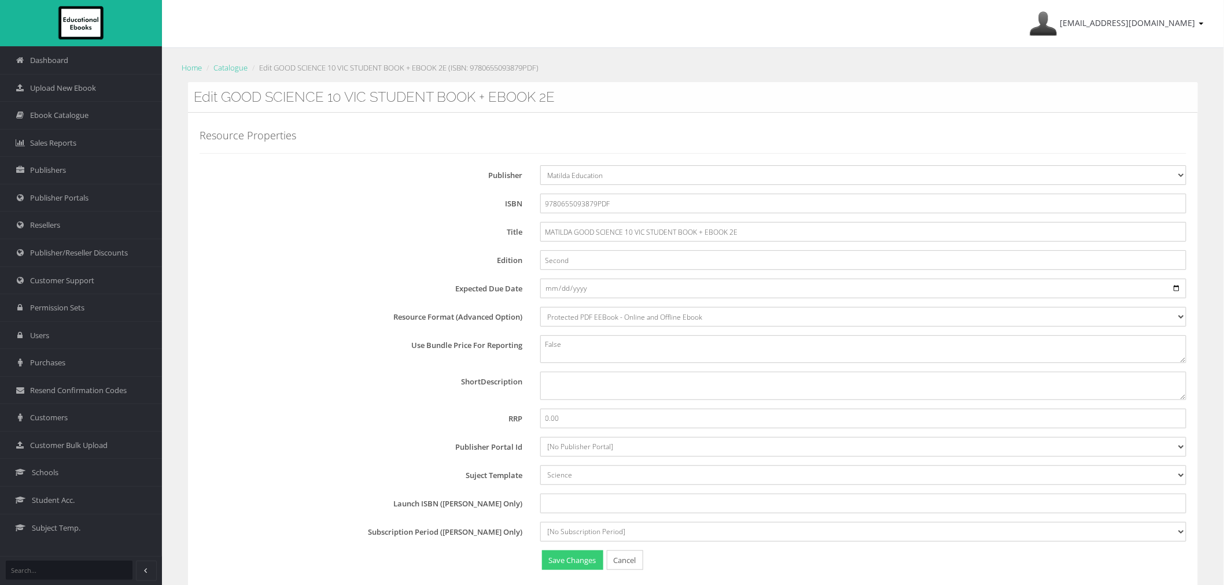
click at [556, 559] on button "Save Changes" at bounding box center [572, 561] width 61 height 20
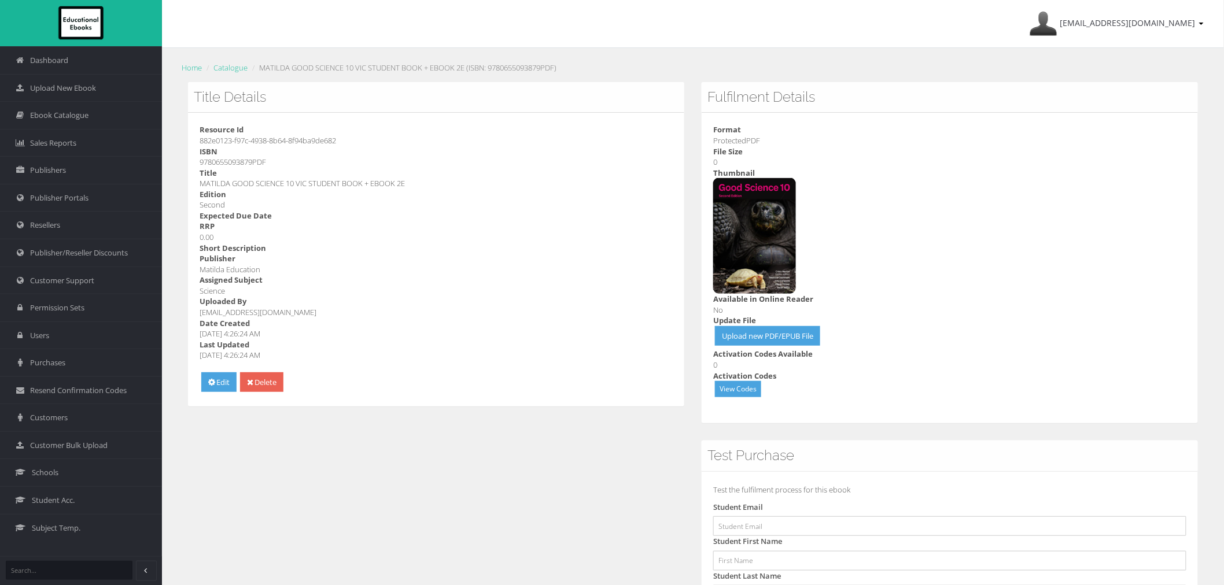
click at [231, 164] on dd "9780655093879PDF" at bounding box center [436, 162] width 473 height 11
copy dd "9780655093879PDF"
